Goal: Task Accomplishment & Management: Use online tool/utility

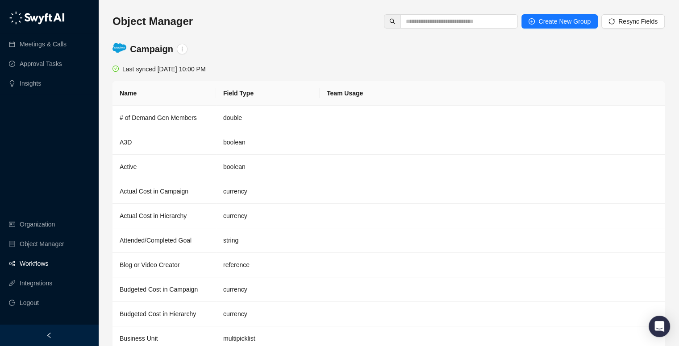
click at [48, 270] on link "Workflows" at bounding box center [34, 264] width 29 height 18
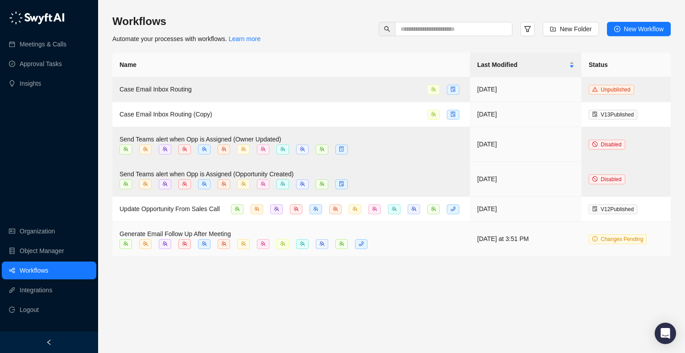
click at [204, 233] on span "Generate Email Follow Up After Meeting" at bounding box center [176, 233] width 112 height 7
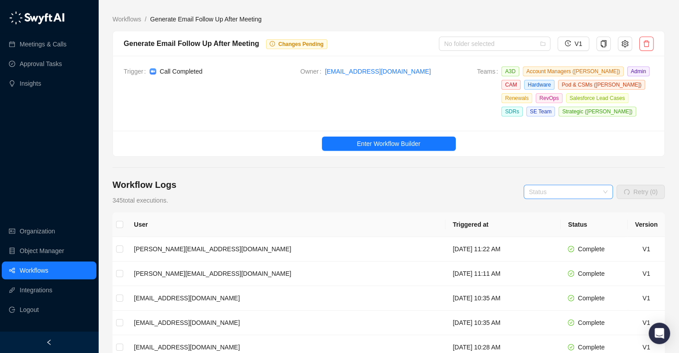
click at [588, 192] on input "search" at bounding box center [565, 191] width 73 height 13
click at [566, 248] on div "Error" at bounding box center [569, 252] width 75 height 10
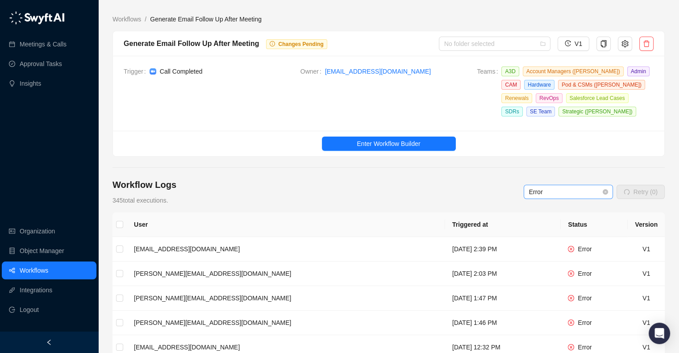
click at [575, 187] on span "Error" at bounding box center [568, 191] width 79 height 13
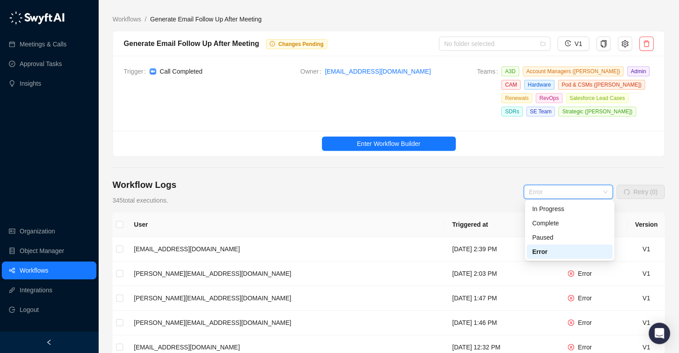
click at [567, 255] on div "Error" at bounding box center [569, 252] width 75 height 10
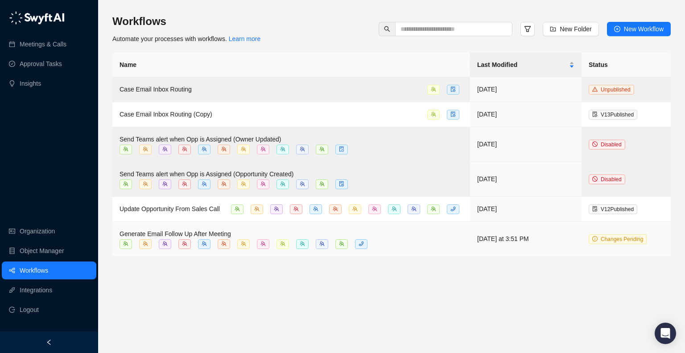
click at [217, 231] on span "Generate Email Follow Up After Meeting" at bounding box center [176, 233] width 112 height 7
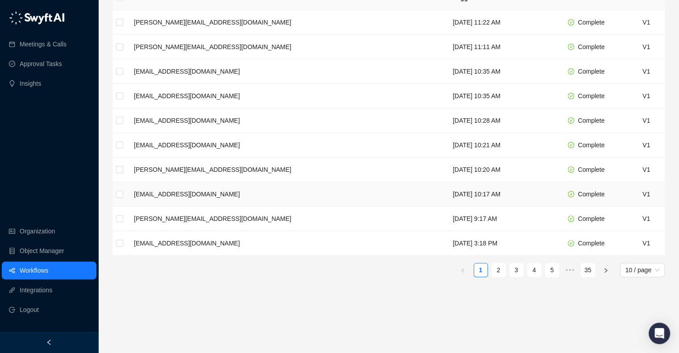
scroll to position [230, 0]
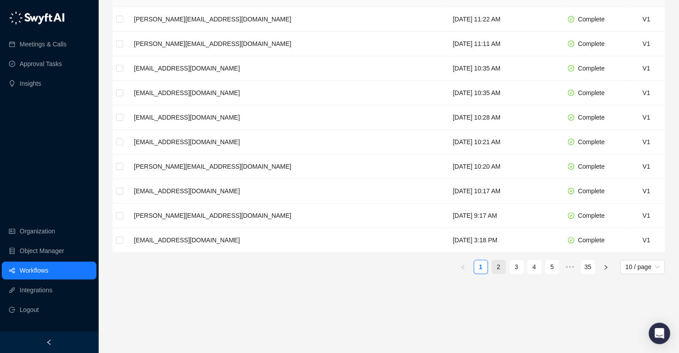
click at [496, 267] on link "2" at bounding box center [498, 266] width 13 height 13
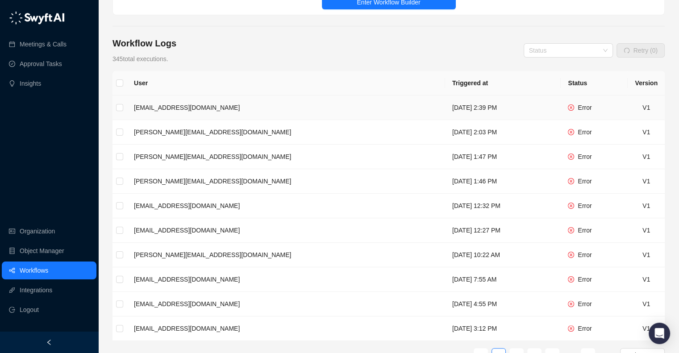
scroll to position [230, 0]
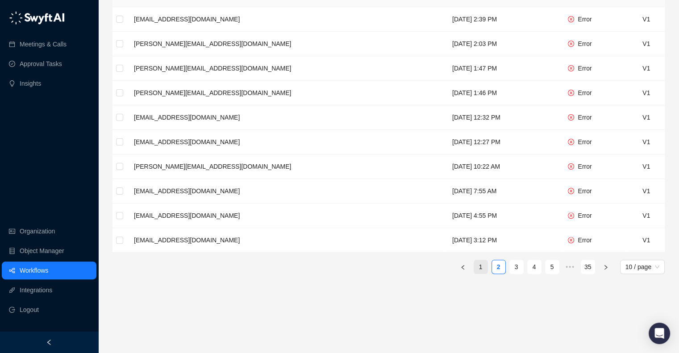
click at [476, 265] on link "1" at bounding box center [480, 266] width 13 height 13
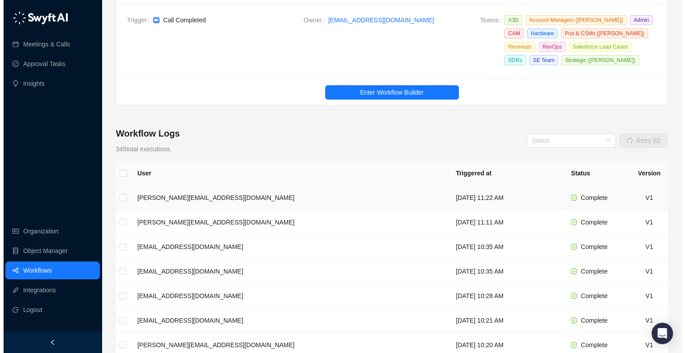
scroll to position [111, 0]
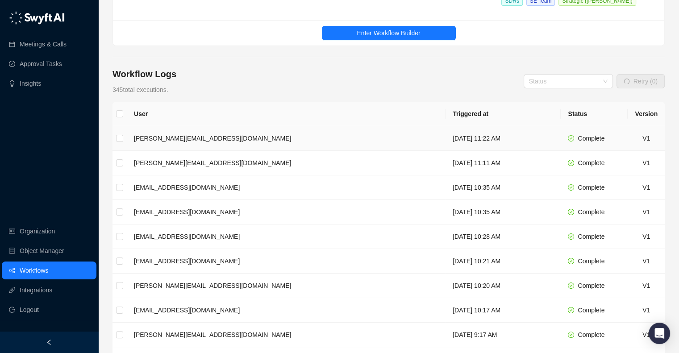
click at [594, 137] on span "Complete" at bounding box center [590, 138] width 27 height 7
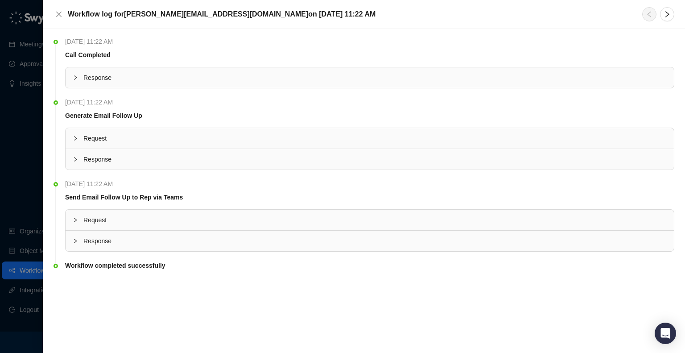
click at [79, 237] on div at bounding box center [78, 241] width 11 height 10
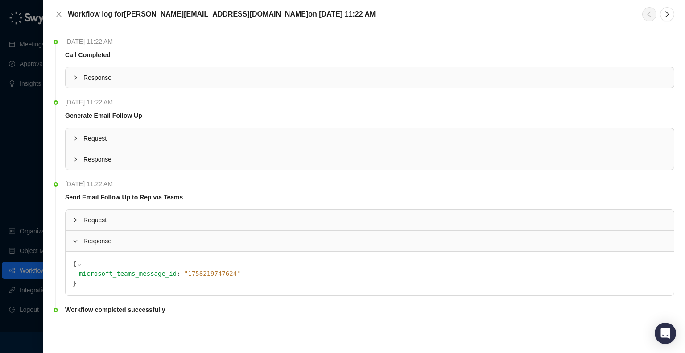
click at [187, 273] on span "" 1758219747624 "" at bounding box center [212, 273] width 56 height 7
click at [77, 221] on icon "collapsed" at bounding box center [75, 219] width 5 height 5
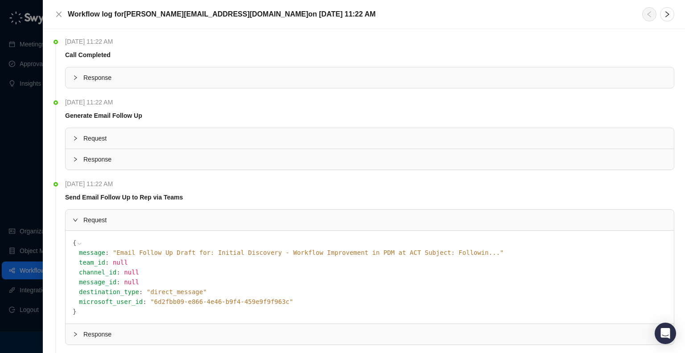
scroll to position [44, 0]
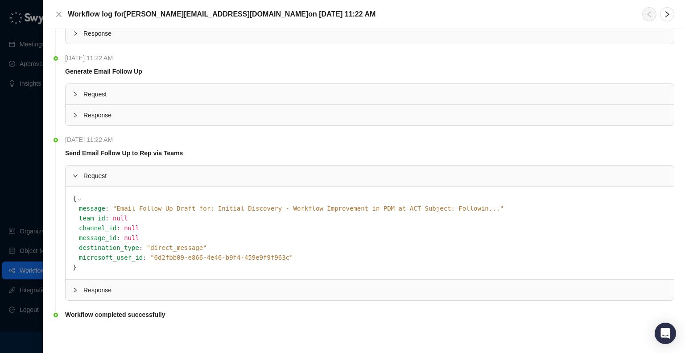
click at [236, 207] on span "" Email Follow Up Draft for: Initial Discovery - Workflow Improvement in PDM at…" at bounding box center [308, 208] width 391 height 7
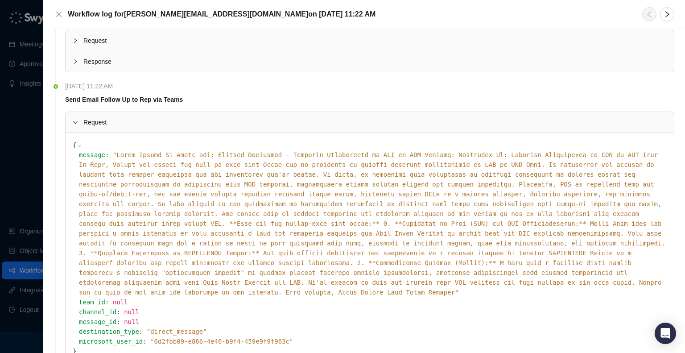
scroll to position [83, 0]
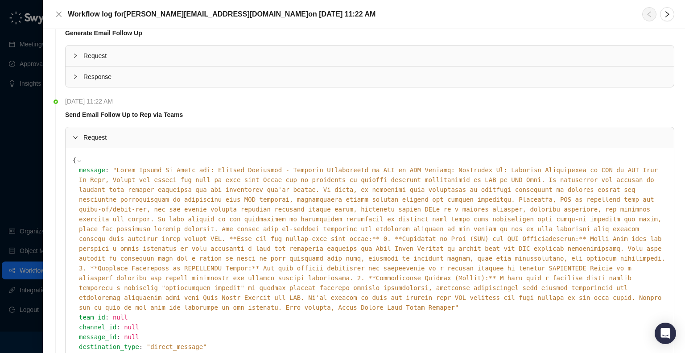
click at [76, 163] on icon at bounding box center [79, 161] width 6 height 6
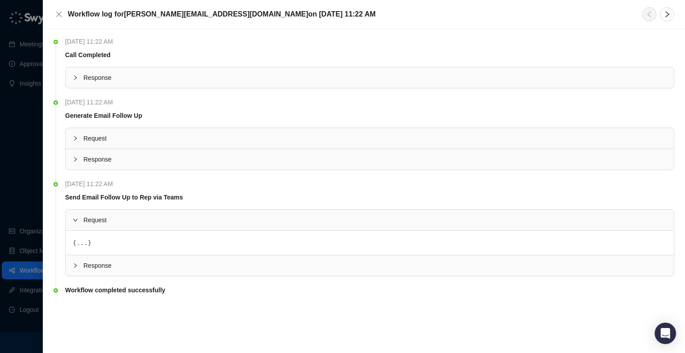
click at [77, 223] on div at bounding box center [78, 220] width 11 height 10
click at [77, 242] on icon "collapsed" at bounding box center [75, 240] width 5 height 5
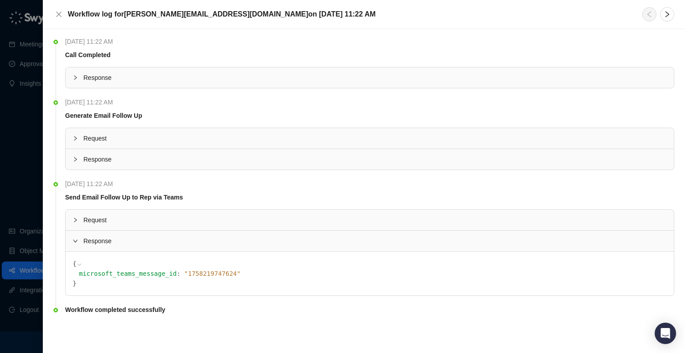
click at [78, 223] on div at bounding box center [78, 220] width 11 height 10
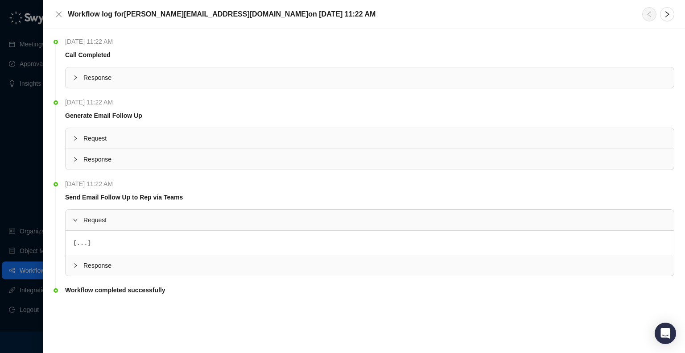
click at [76, 242] on button "..." at bounding box center [81, 243] width 11 height 10
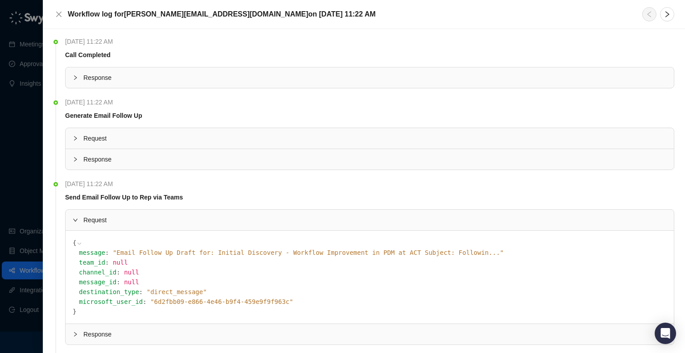
click at [136, 254] on span "" Email Follow Up Draft for: Initial Discovery - Workflow Improvement in PDM at…" at bounding box center [308, 252] width 391 height 7
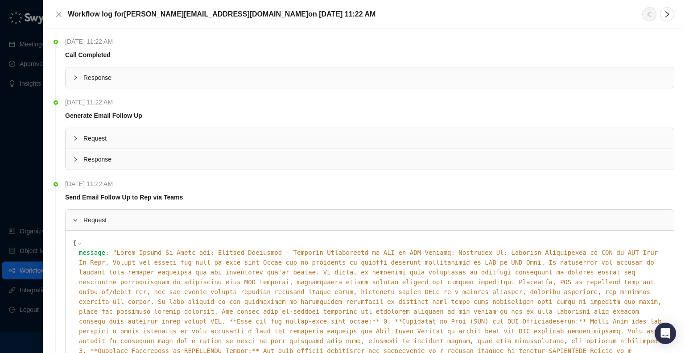
click at [78, 245] on icon at bounding box center [79, 243] width 6 height 6
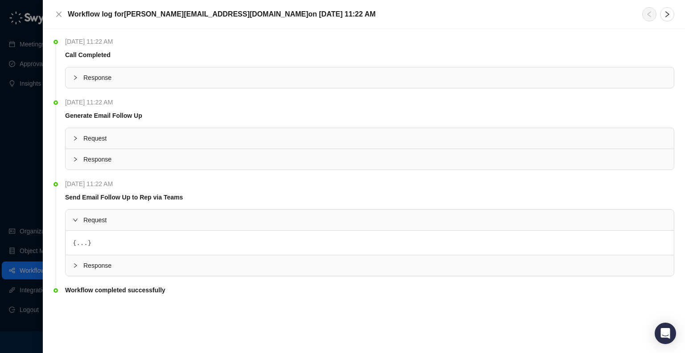
click at [79, 219] on div at bounding box center [78, 220] width 11 height 10
